Goal: Obtain resource: Download file/media

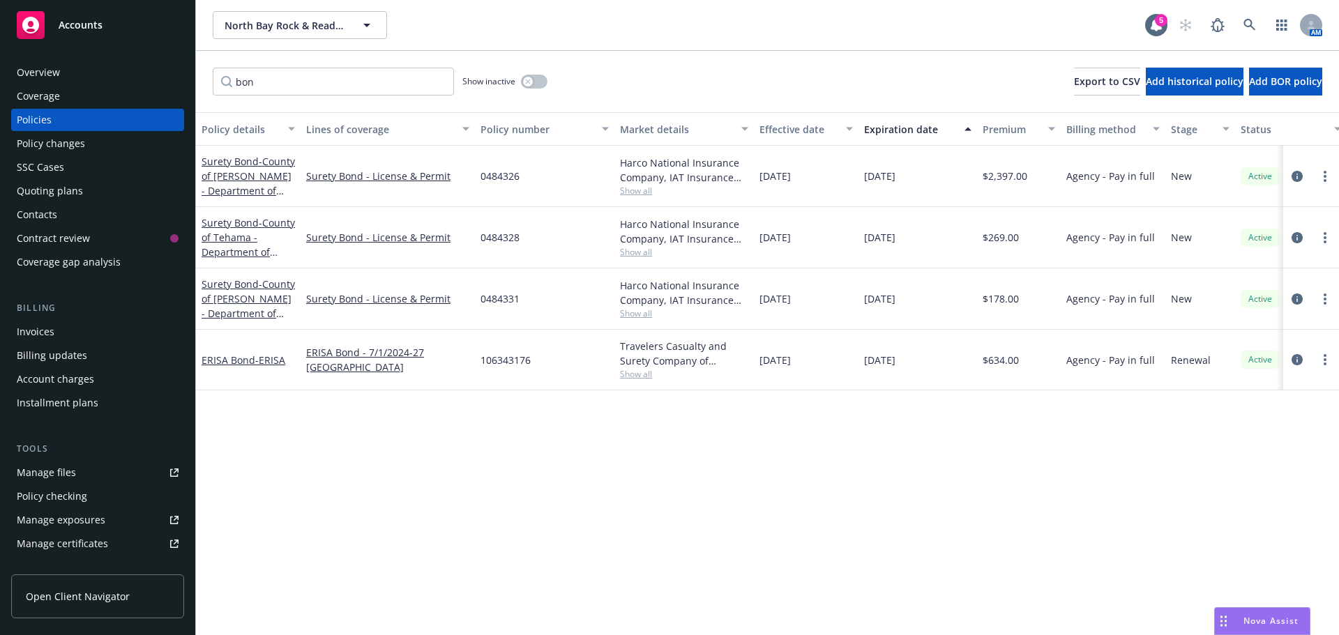
click at [221, 89] on input "bon" at bounding box center [333, 82] width 241 height 28
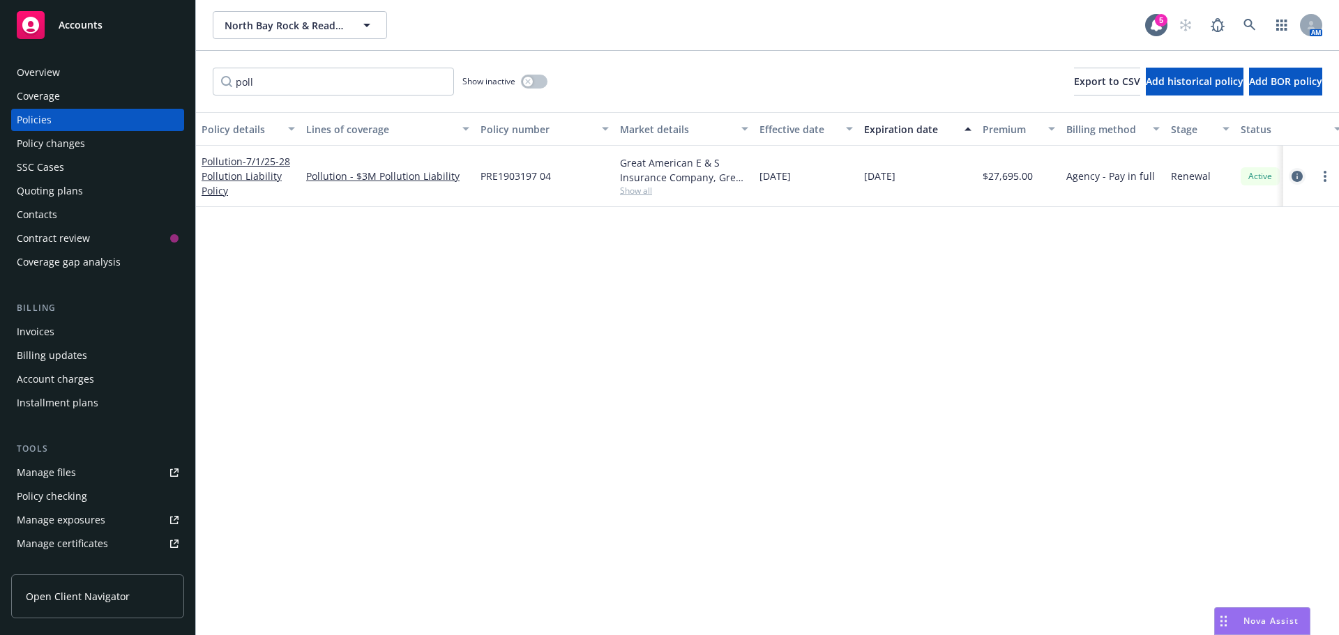
type input "poll"
click at [1296, 179] on icon "circleInformation" at bounding box center [1297, 176] width 11 height 11
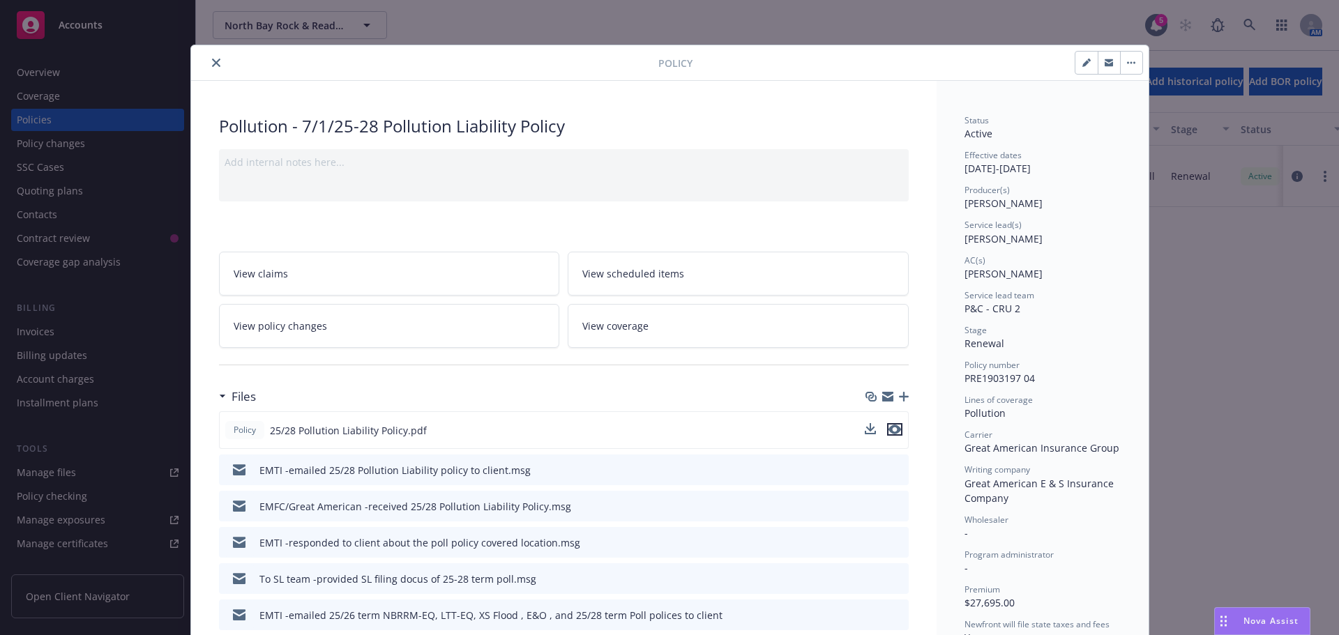
click at [889, 428] on icon "preview file" at bounding box center [895, 430] width 13 height 10
click at [212, 61] on icon "close" at bounding box center [216, 63] width 8 height 8
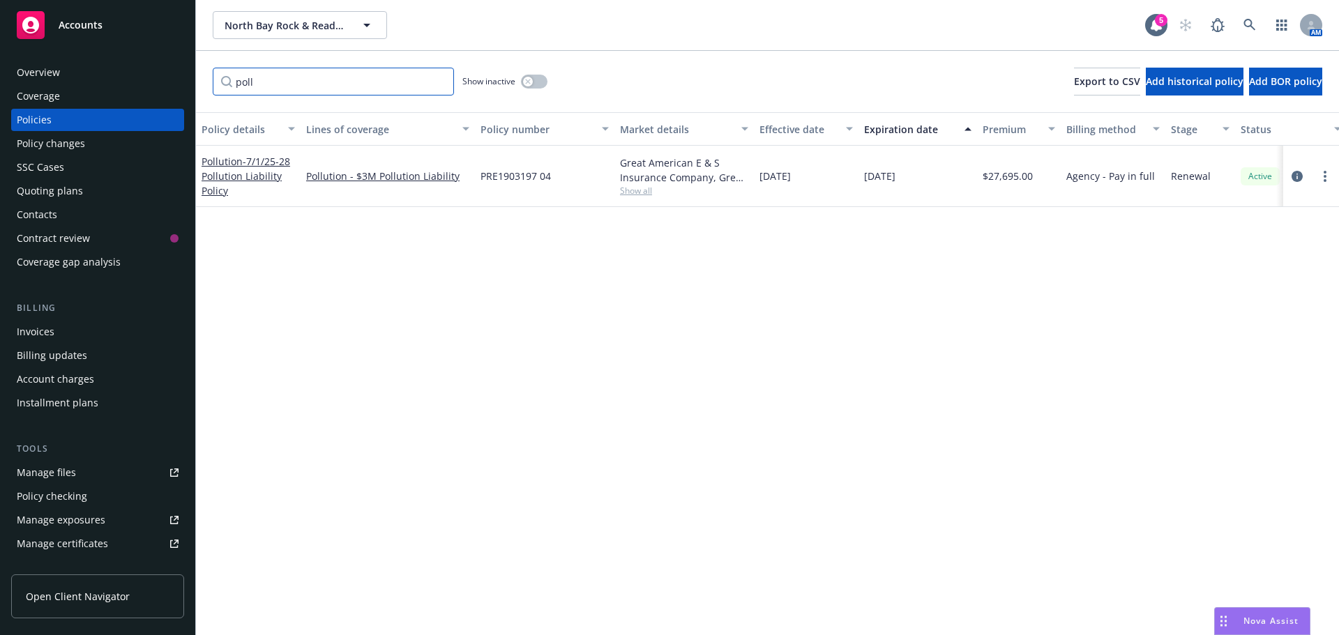
drag, startPoint x: 220, startPoint y: 83, endPoint x: 196, endPoint y: 57, distance: 36.0
click at [204, 83] on div "poll Show inactive Export to CSV Add historical policy Add BOR policy" at bounding box center [767, 81] width 1143 height 61
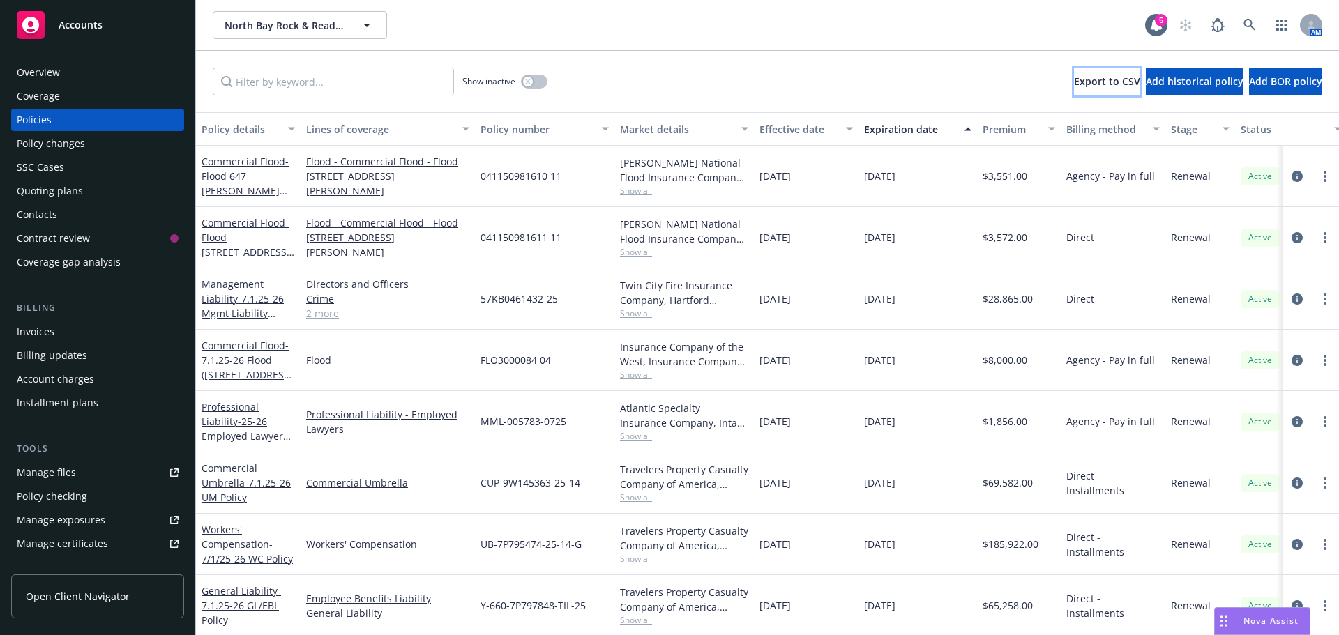
click at [1074, 91] on button "Export to CSV" at bounding box center [1107, 82] width 66 height 28
click at [1074, 84] on span "Export to CSV" at bounding box center [1107, 81] width 66 height 13
